Goal: Task Accomplishment & Management: Complete application form

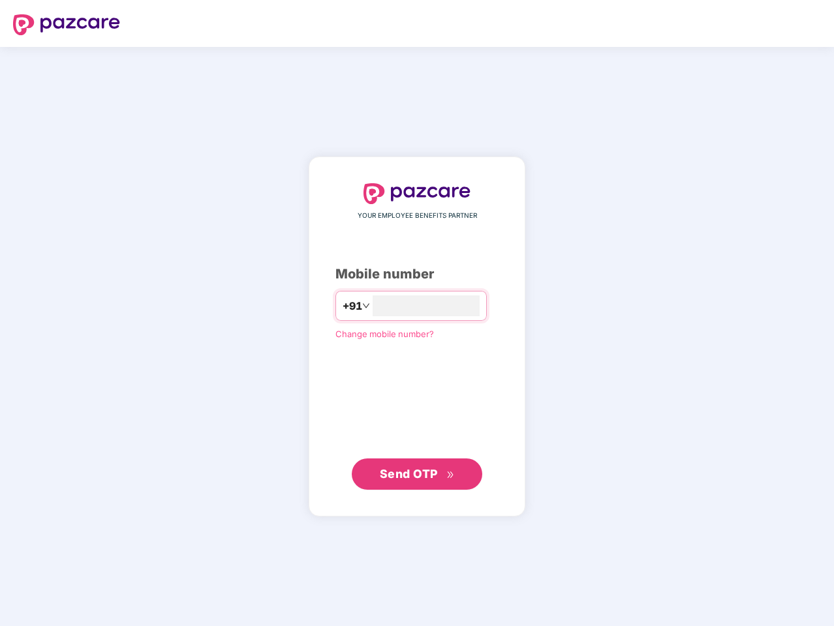
click at [417, 313] on input "number" at bounding box center [426, 306] width 107 height 21
click at [67, 25] on img at bounding box center [66, 24] width 107 height 21
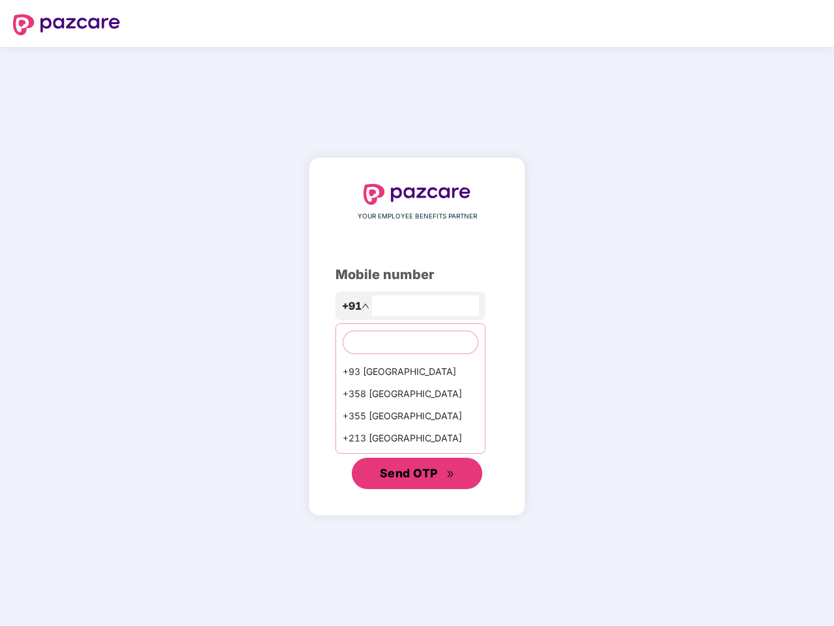
click at [417, 474] on span "Send OTP" at bounding box center [409, 473] width 58 height 14
